Goal: Task Accomplishment & Management: Manage account settings

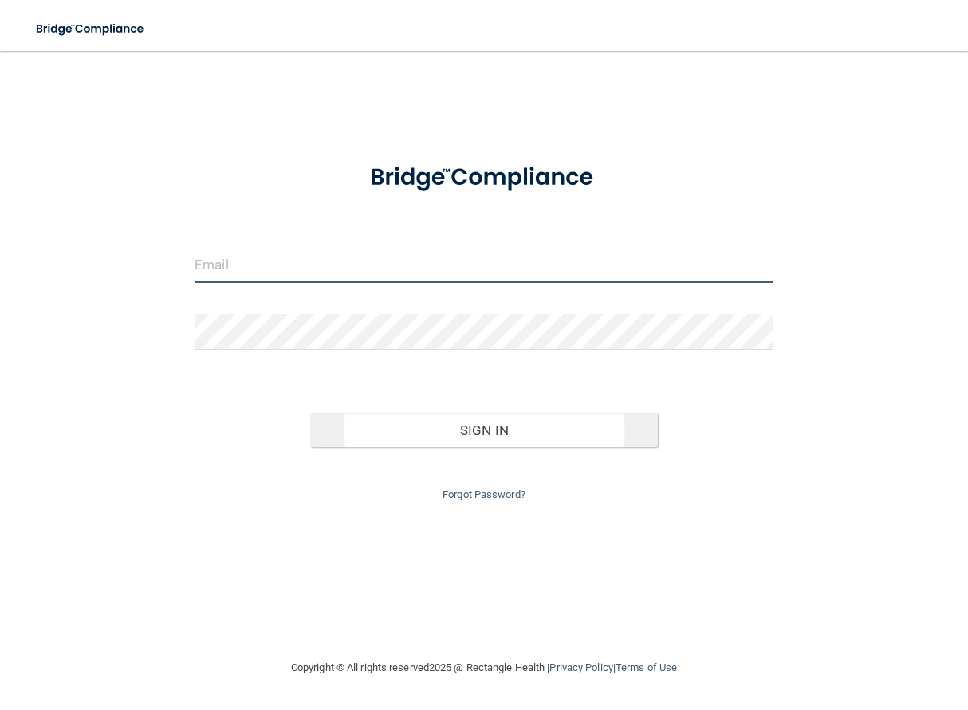
type input "[EMAIL_ADDRESS][DOMAIN_NAME]"
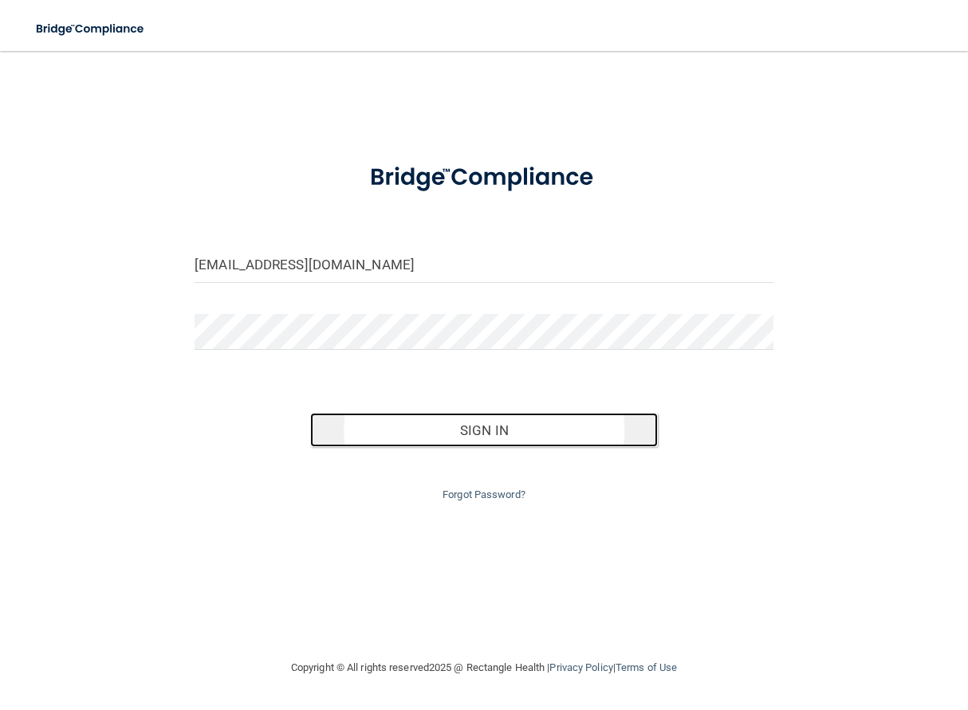
click at [463, 438] on button "Sign In" at bounding box center [483, 430] width 347 height 35
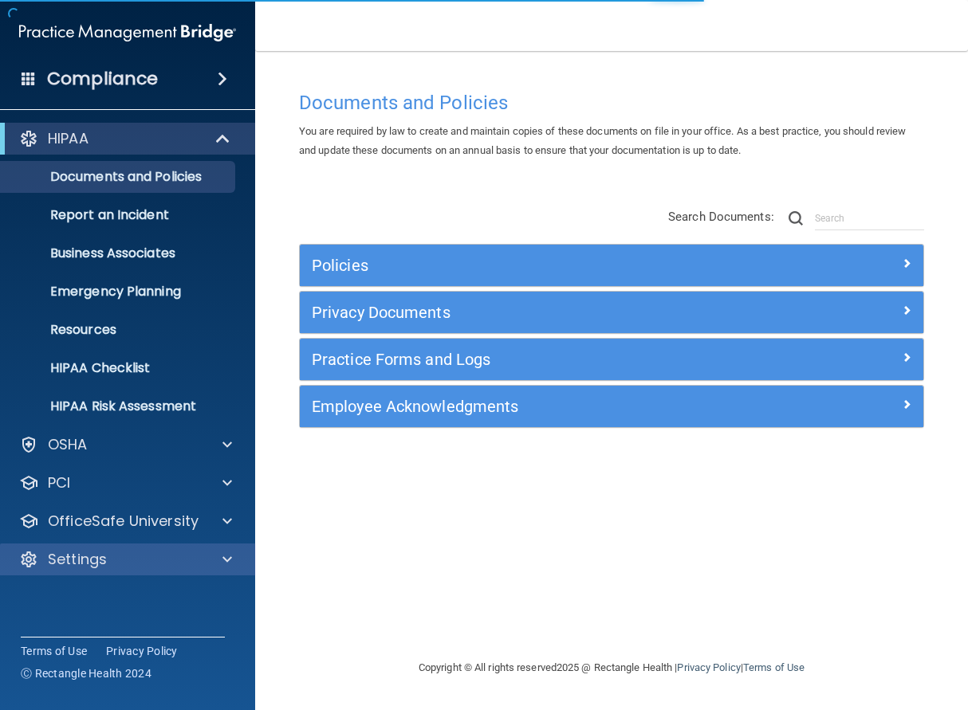
click at [125, 569] on div "Settings" at bounding box center [128, 560] width 256 height 32
click at [230, 561] on span at bounding box center [227, 559] width 10 height 19
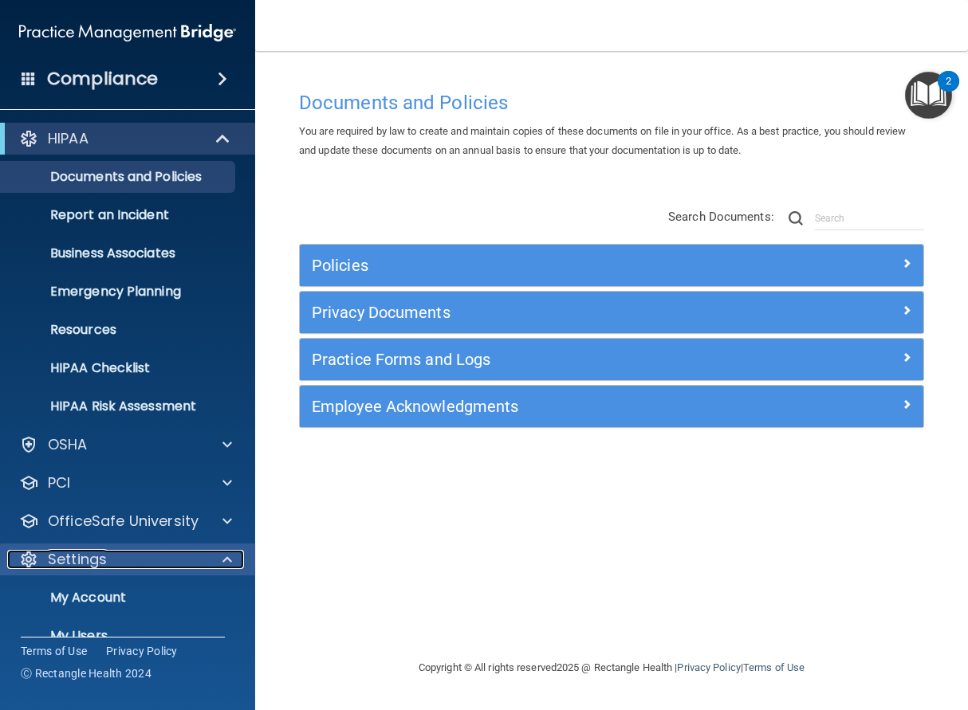
scroll to position [104, 0]
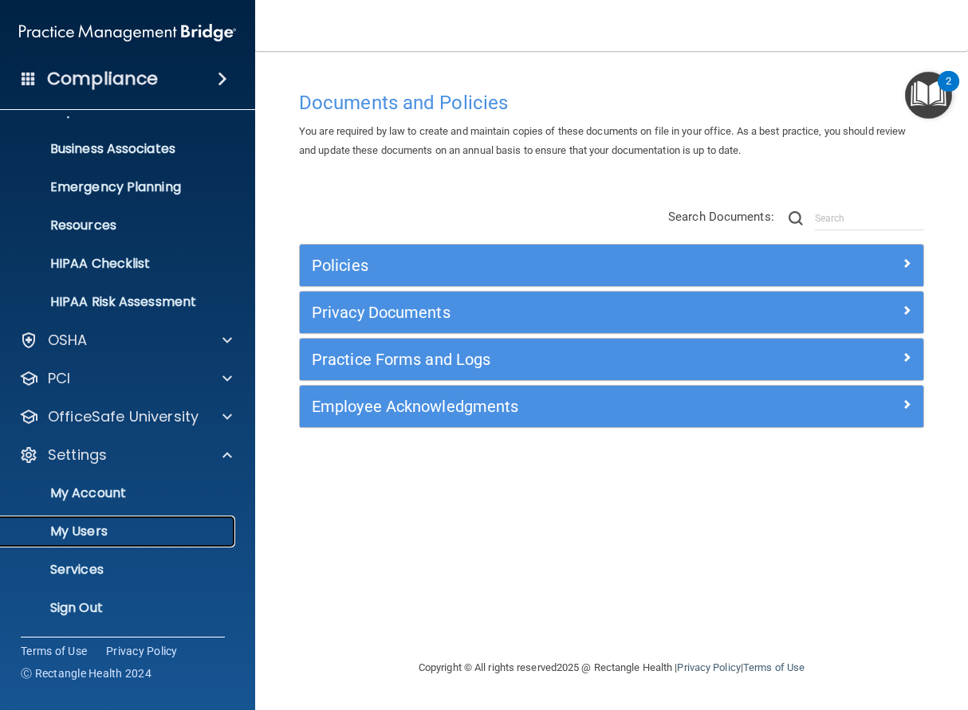
click at [151, 540] on link "My Users" at bounding box center [109, 532] width 251 height 32
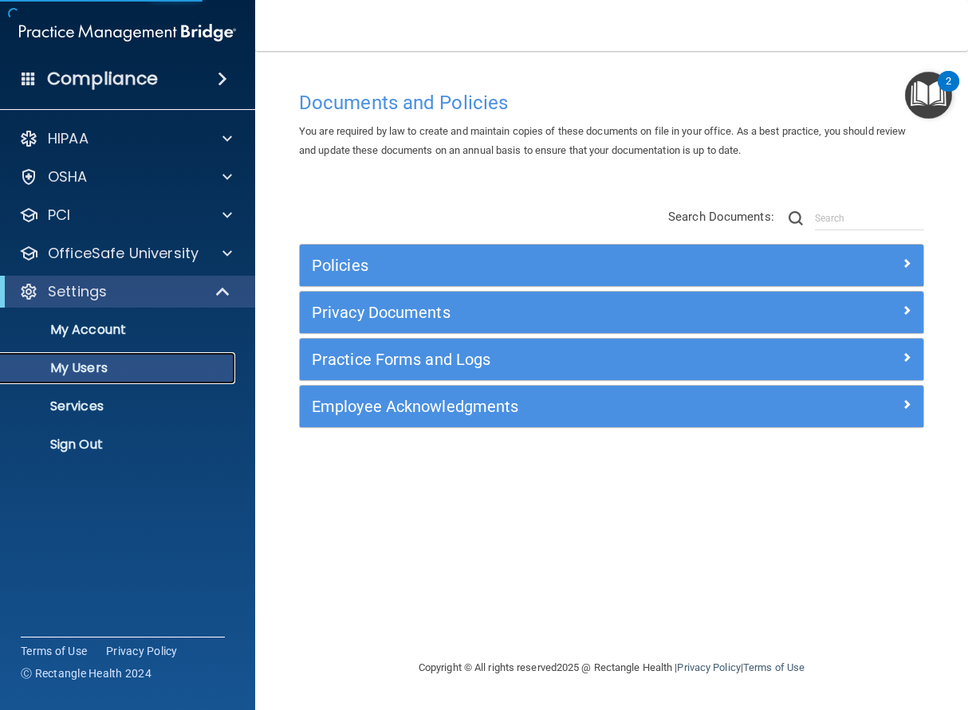
select select "20"
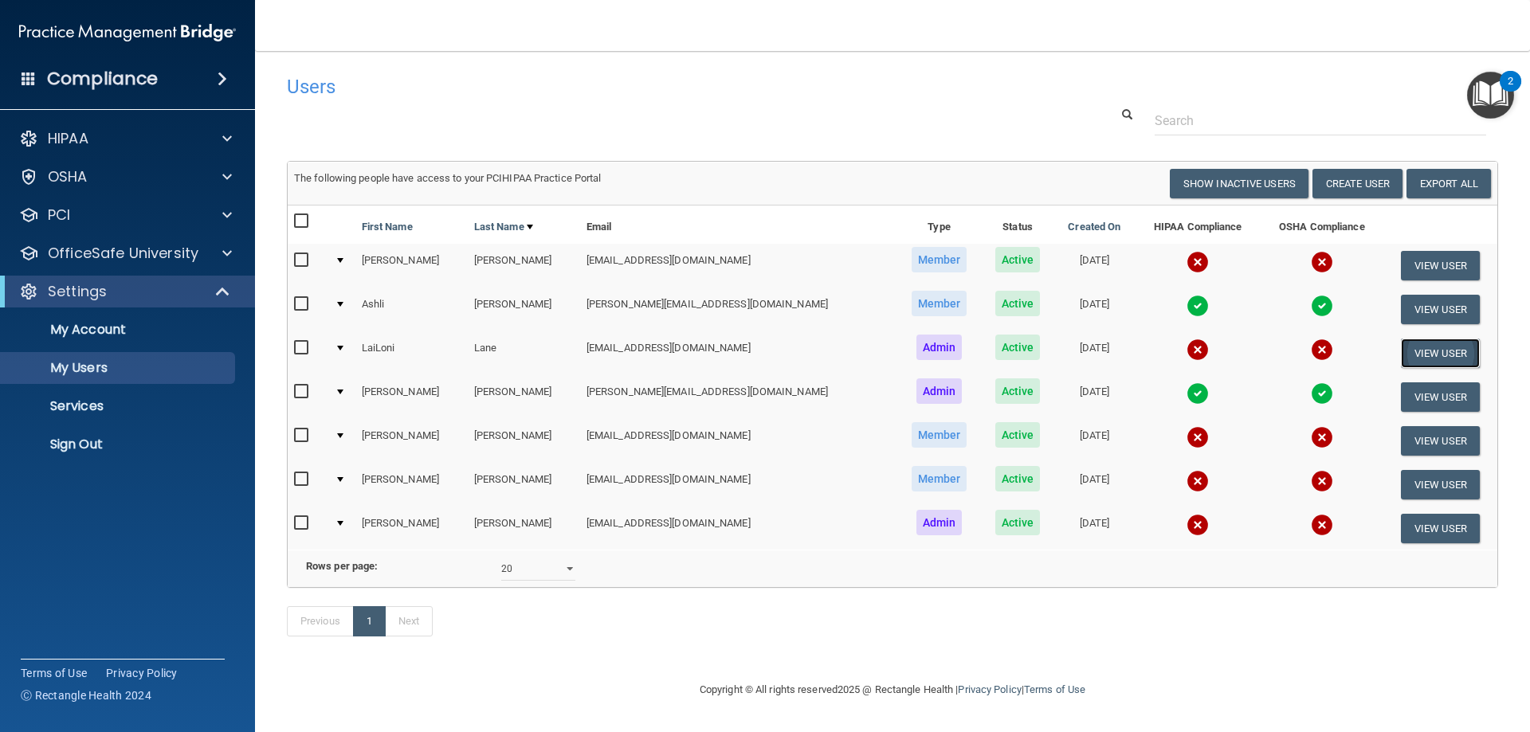
click at [967, 342] on button "View User" at bounding box center [1440, 353] width 79 height 29
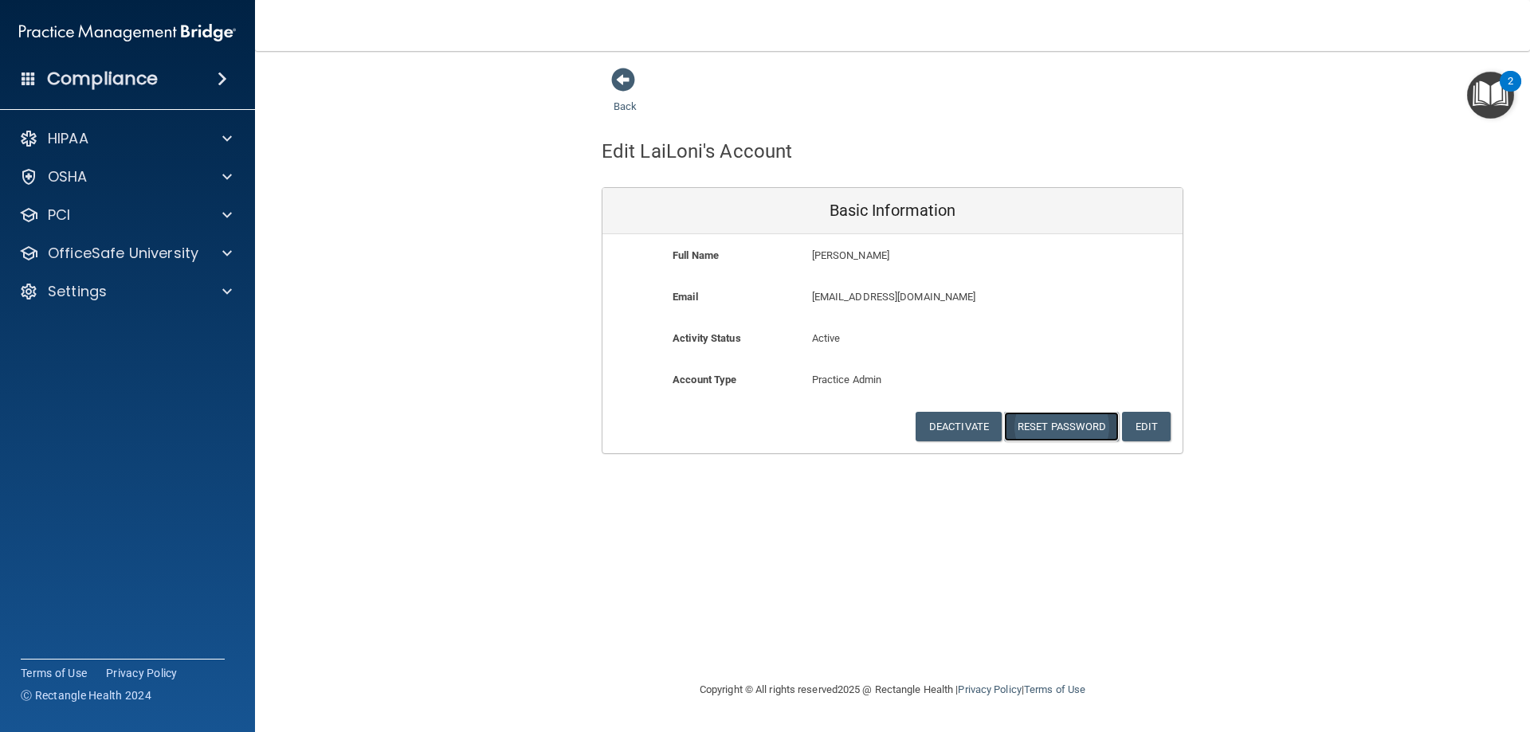
click at [967, 431] on button "Reset Password" at bounding box center [1061, 426] width 115 height 29
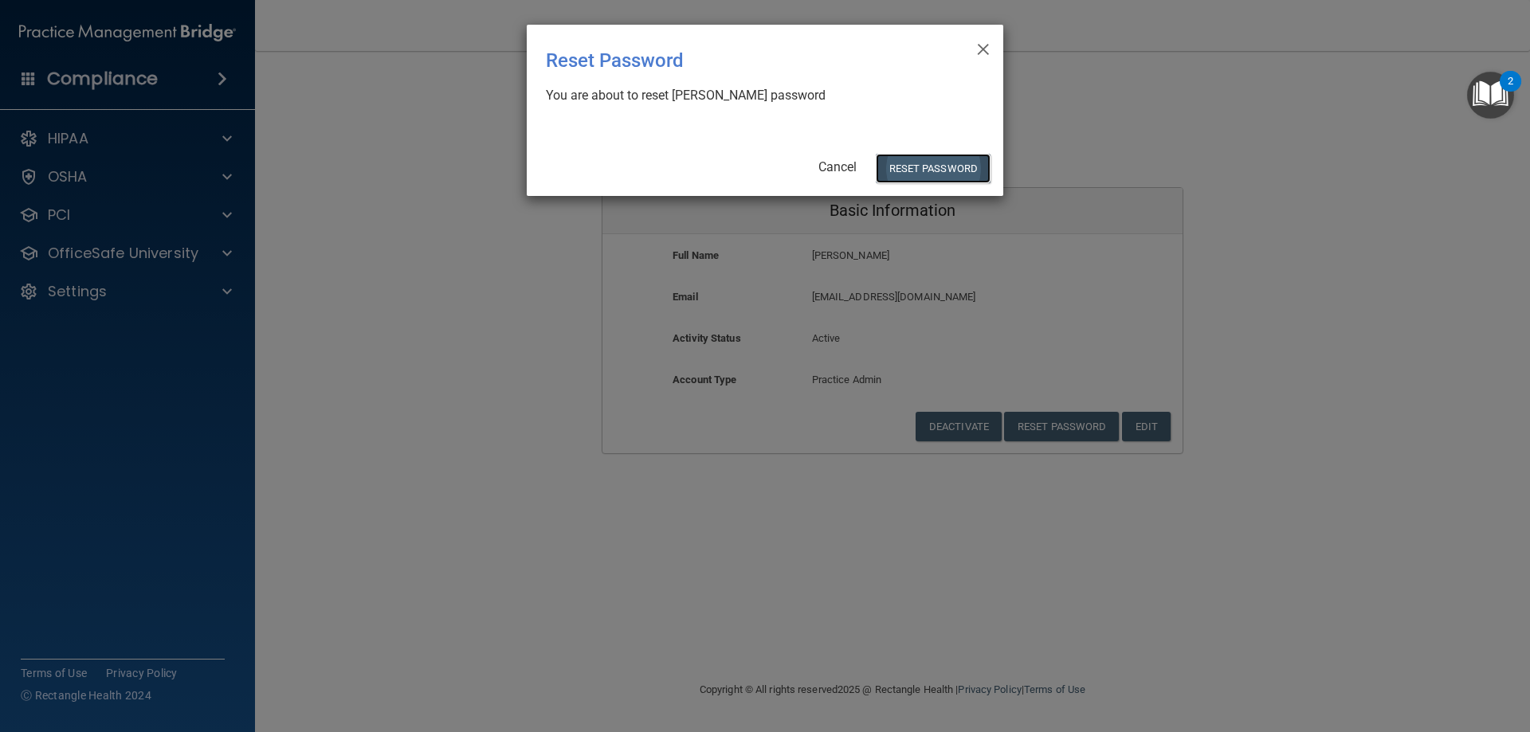
click at [928, 155] on button "Reset Password" at bounding box center [933, 168] width 115 height 29
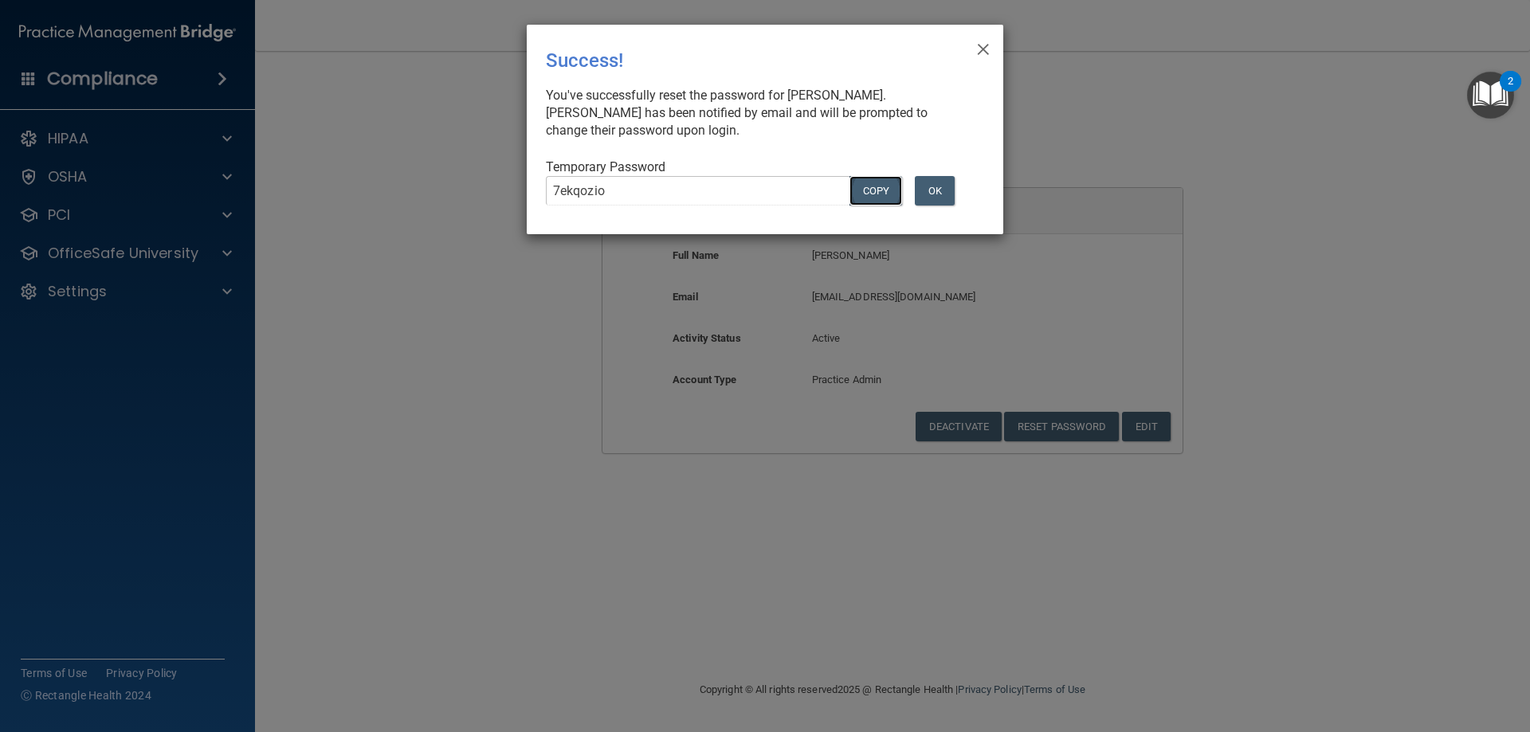
click at [890, 176] on button "COPY" at bounding box center [876, 190] width 53 height 29
click at [933, 176] on button "OK" at bounding box center [935, 190] width 40 height 29
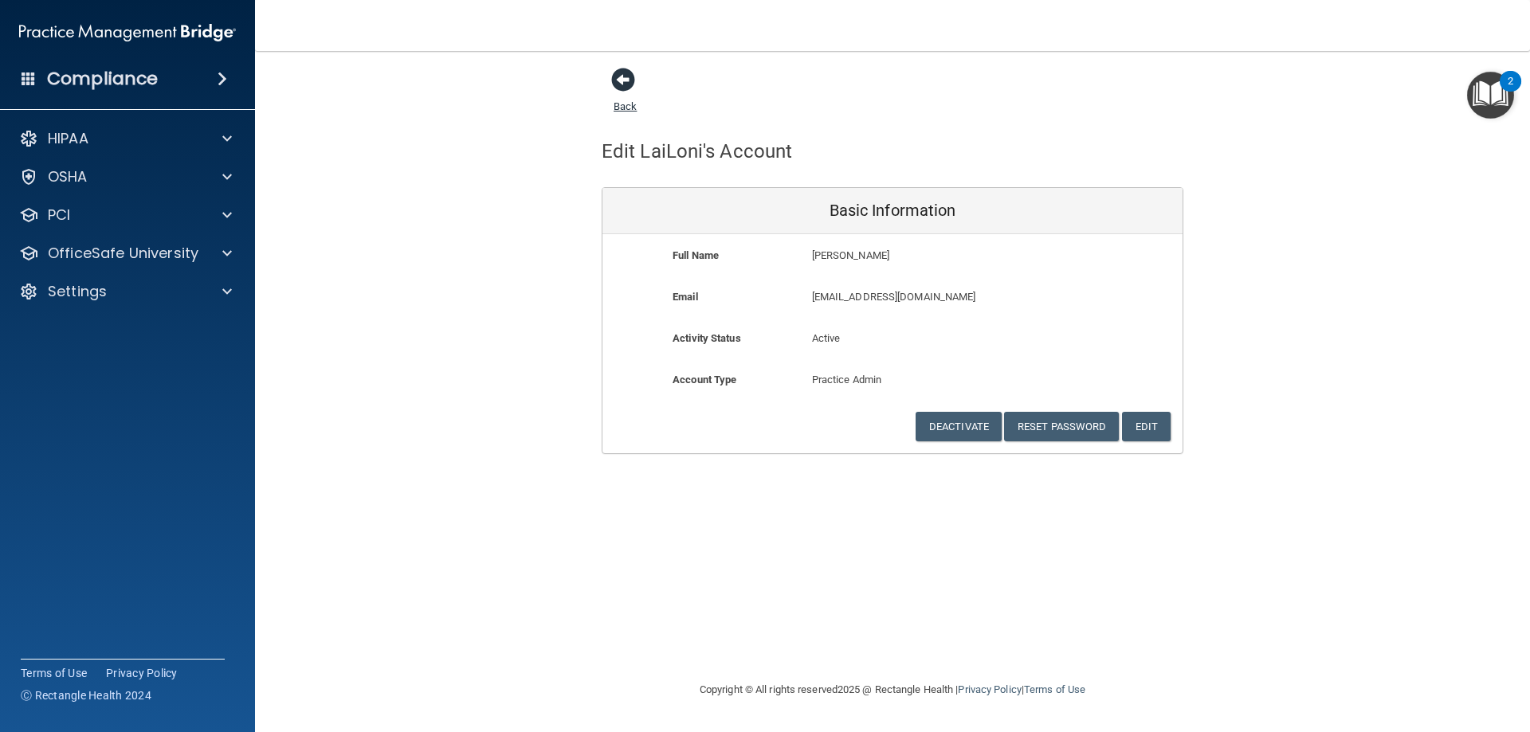
click at [622, 87] on span at bounding box center [623, 80] width 24 height 24
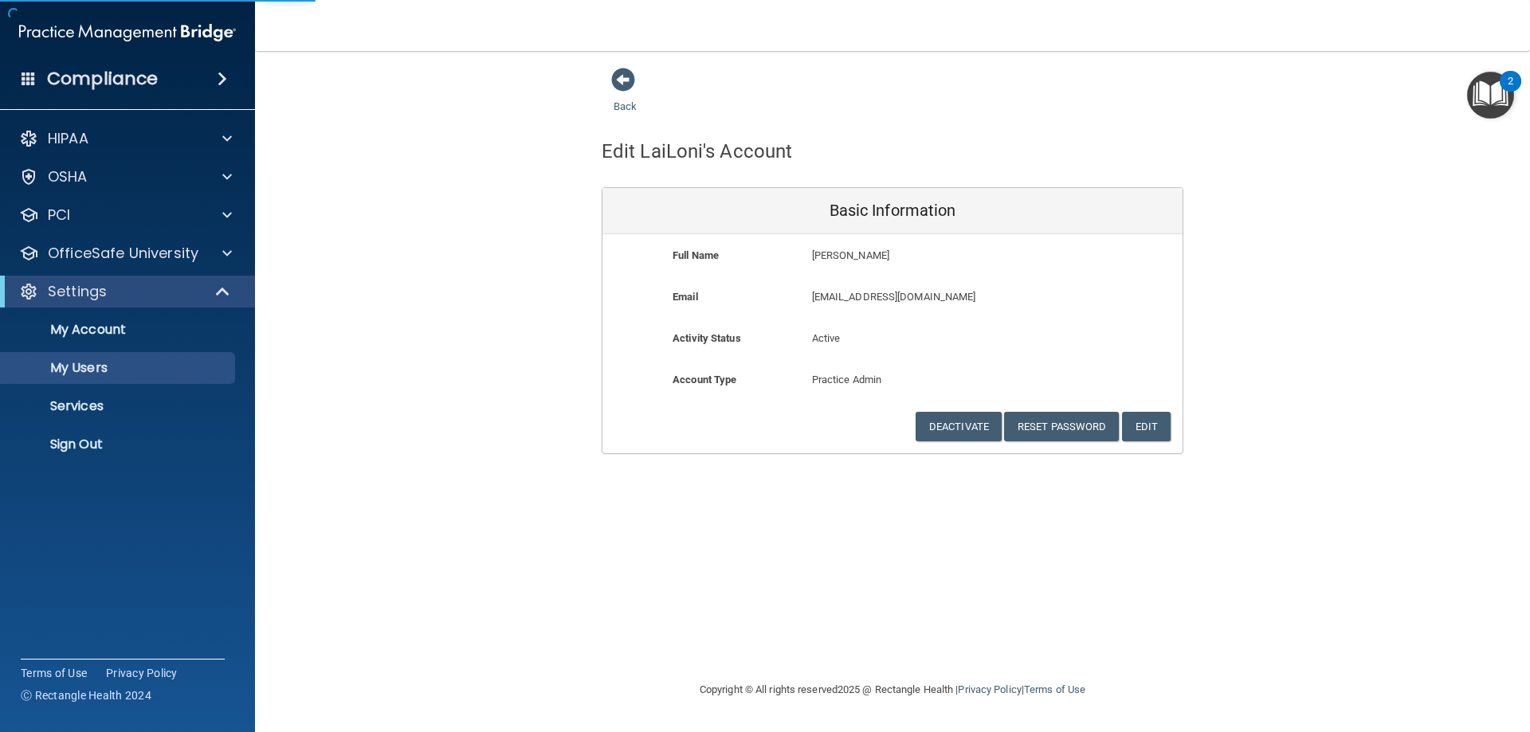
select select "20"
